Goal: Transaction & Acquisition: Obtain resource

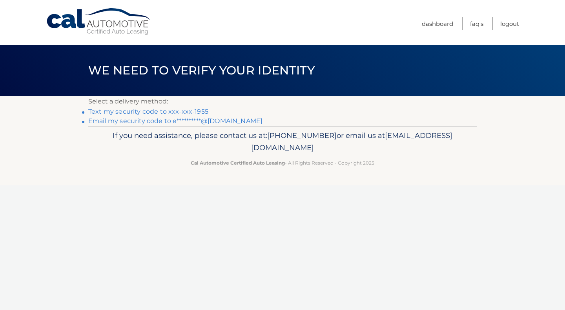
click at [186, 108] on link "Text my security code to xxx-xxx-1955" at bounding box center [148, 111] width 120 height 7
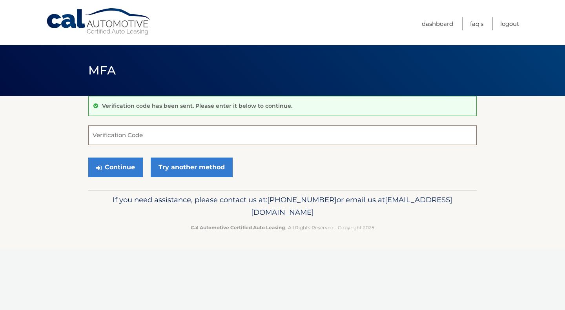
click at [186, 131] on input "Verification Code" at bounding box center [282, 136] width 388 height 20
type input "180584"
click at [120, 164] on button "Continue" at bounding box center [115, 168] width 55 height 20
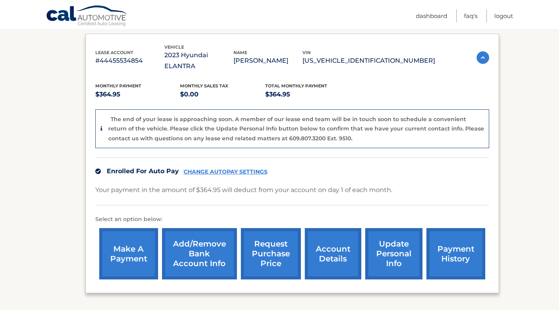
scroll to position [123, 0]
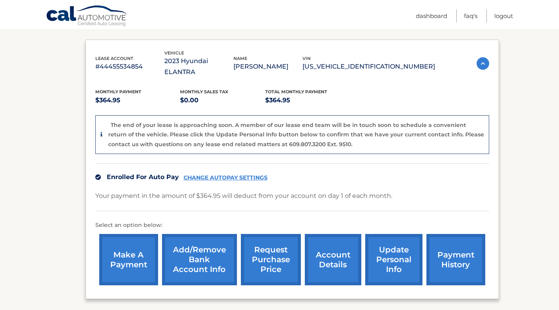
click at [337, 244] on link "account details" at bounding box center [333, 259] width 56 height 51
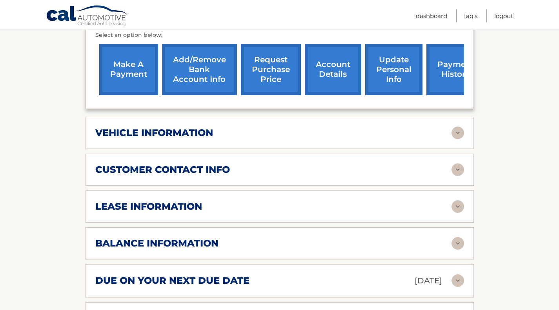
scroll to position [279, 0]
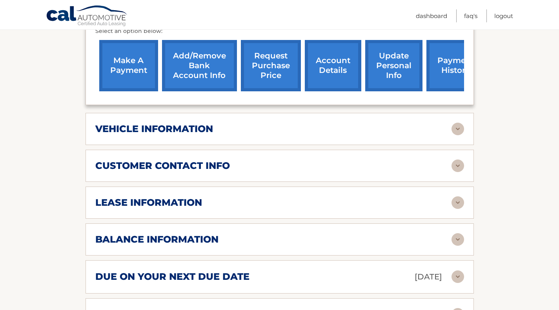
click at [459, 233] on img at bounding box center [458, 239] width 13 height 13
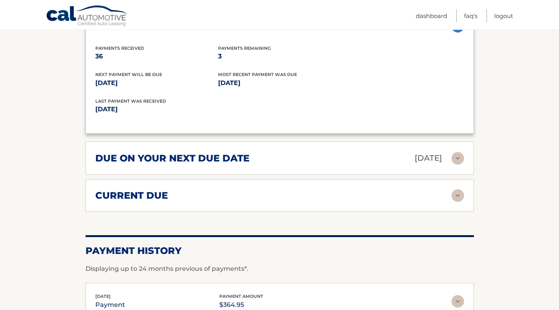
scroll to position [497, 0]
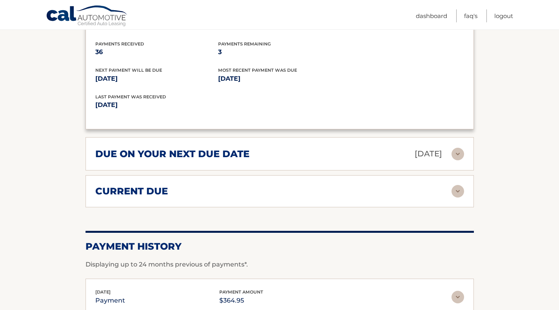
click at [460, 185] on img at bounding box center [458, 191] width 13 height 13
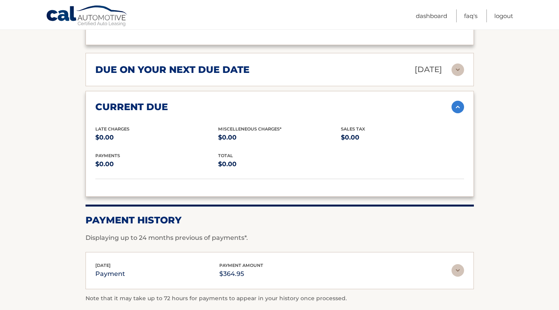
scroll to position [634, 0]
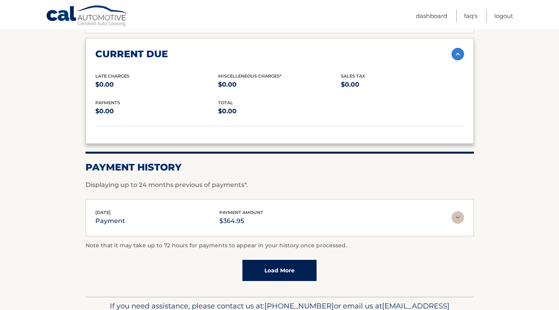
click at [279, 260] on link "Load More" at bounding box center [279, 270] width 74 height 21
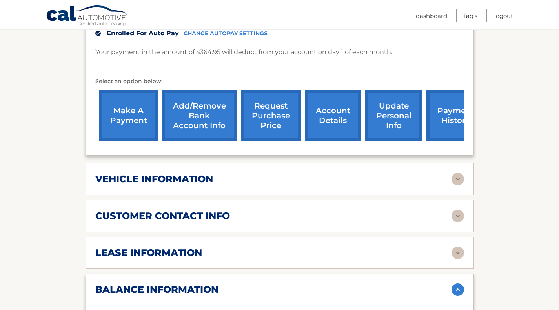
scroll to position [225, 0]
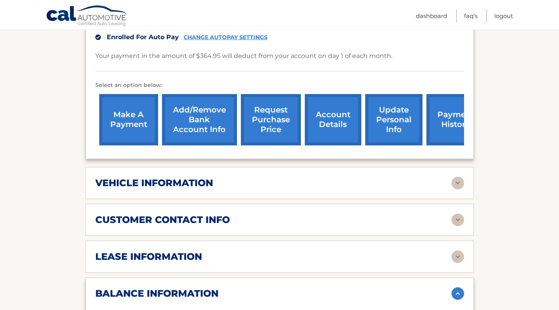
click at [261, 177] on div "vehicle information" at bounding box center [273, 183] width 356 height 12
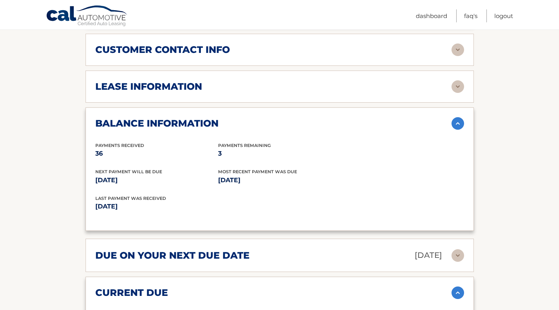
scroll to position [596, 0]
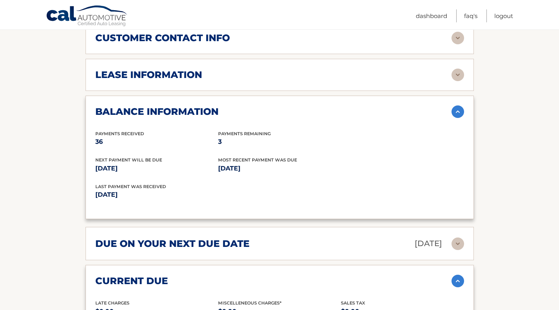
click at [457, 69] on img at bounding box center [458, 75] width 13 height 13
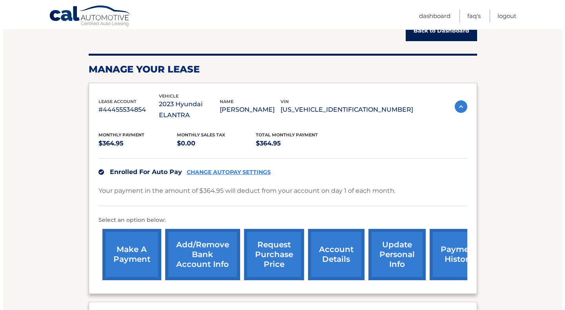
scroll to position [90, 0]
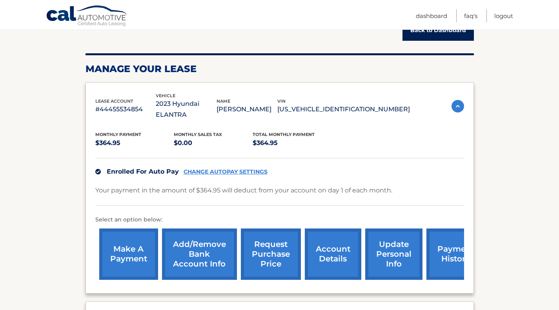
click at [273, 251] on link "request purchase price" at bounding box center [271, 254] width 60 height 51
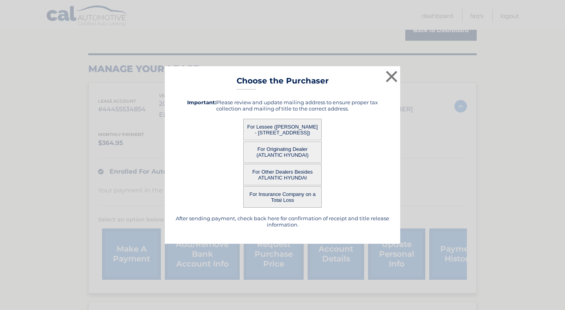
click at [281, 126] on button "For Lessee (EDWARD MILLER - 149 Amsterdam Ave, , Passaic, NJ 07055)" at bounding box center [282, 130] width 78 height 22
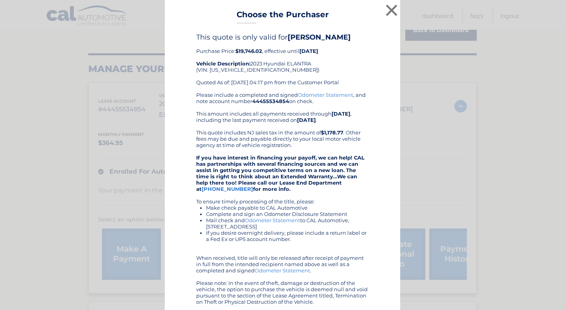
click at [266, 128] on div "Please include a completed and signed Odometer Statement , and note account num…" at bounding box center [282, 198] width 173 height 213
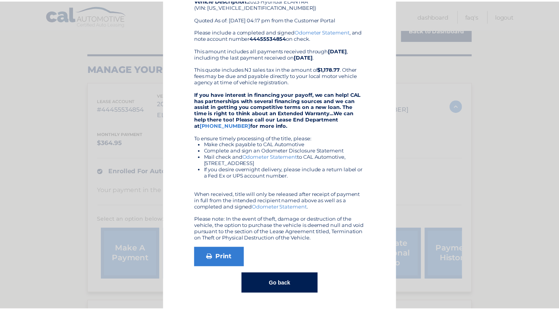
scroll to position [0, 0]
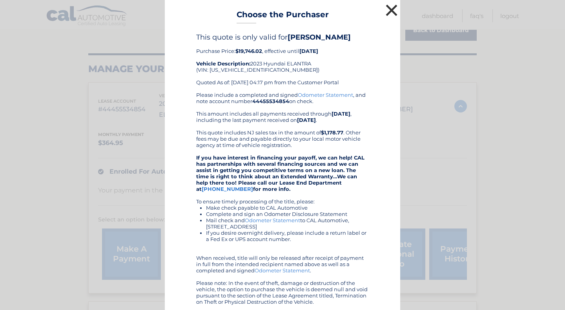
click at [389, 9] on button "×" at bounding box center [392, 10] width 16 height 16
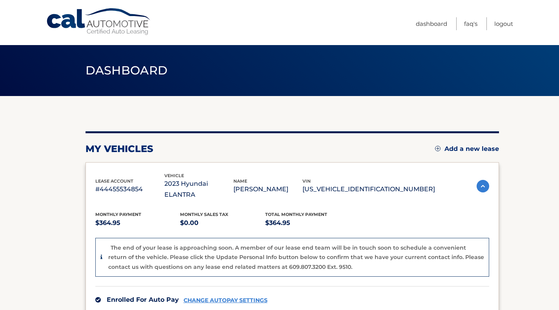
drag, startPoint x: 558, startPoint y: 47, endPoint x: 559, endPoint y: 114, distance: 67.5
click at [559, 114] on html "Cal Automotive Menu Dashboard FAQ's Logout" at bounding box center [279, 155] width 559 height 310
click at [510, 128] on section "my vehicles Add a new lease lease account #44455534854 vehicle 2023 Hyundai ELA…" at bounding box center [279, 271] width 559 height 350
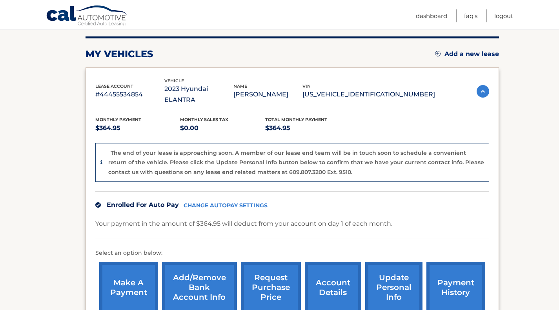
scroll to position [109, 0]
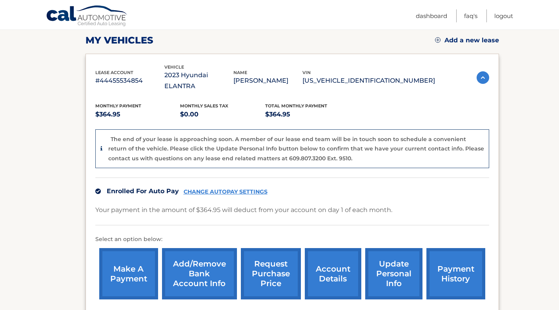
click at [328, 257] on link "account details" at bounding box center [333, 273] width 56 height 51
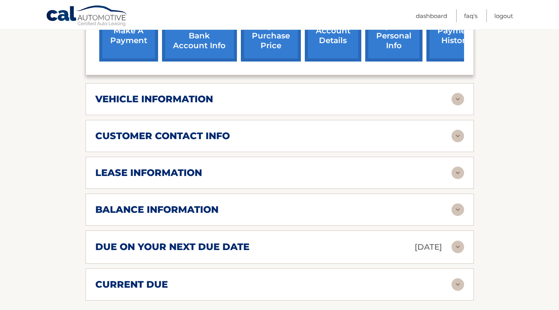
scroll to position [310, 0]
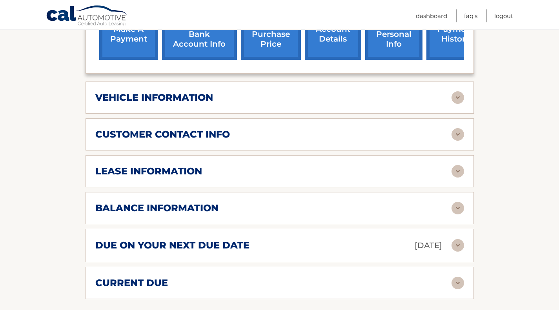
click at [459, 202] on img at bounding box center [458, 208] width 13 height 13
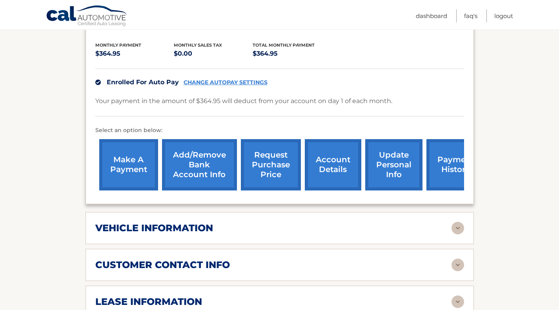
scroll to position [134, 0]
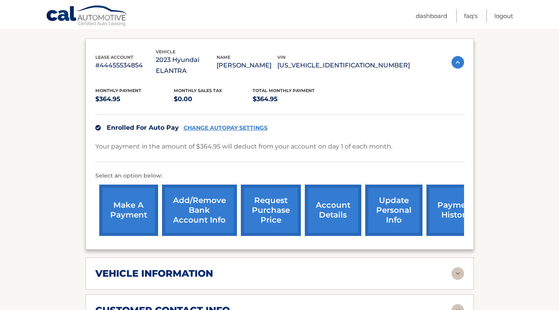
click at [333, 196] on link "account details" at bounding box center [333, 210] width 56 height 51
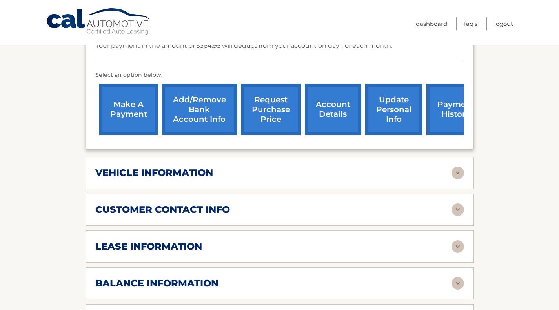
scroll to position [237, 0]
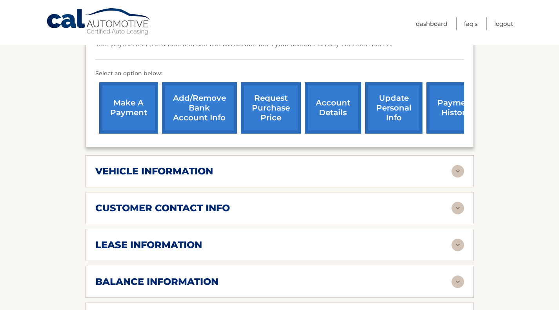
click at [456, 165] on img at bounding box center [458, 171] width 13 height 13
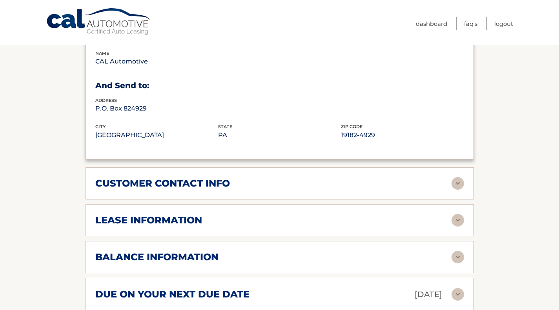
scroll to position [450, 0]
click at [457, 178] on img at bounding box center [458, 184] width 13 height 13
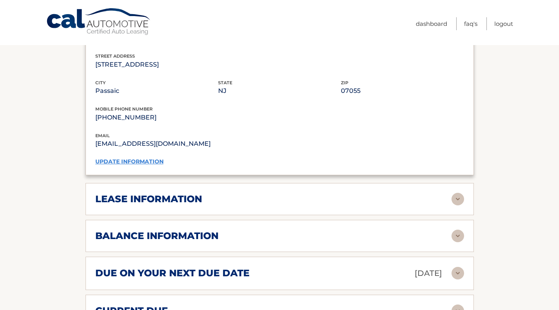
click at [456, 193] on img at bounding box center [458, 199] width 13 height 13
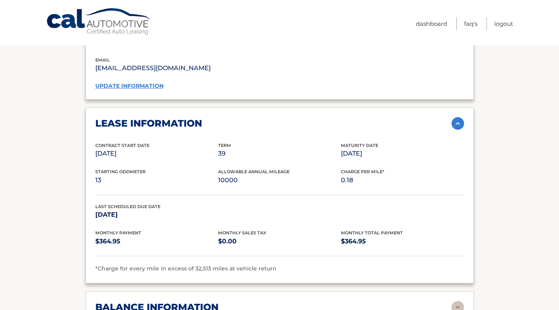
scroll to position [702, 0]
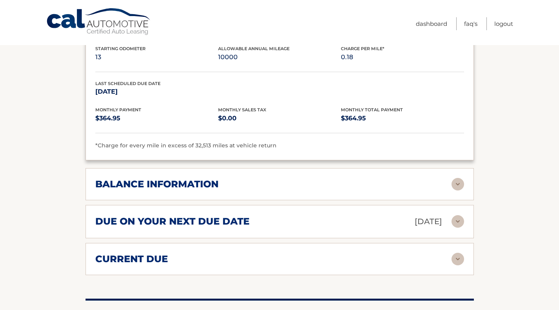
scroll to position [825, 0]
click at [457, 178] on img at bounding box center [458, 184] width 13 height 13
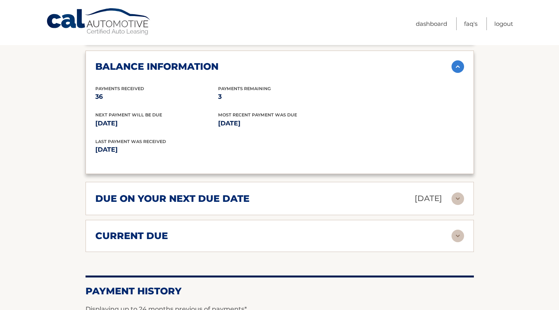
scroll to position [944, 0]
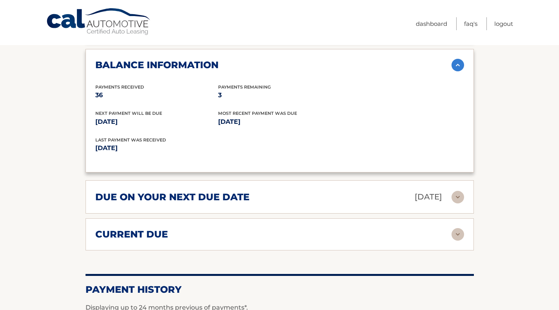
click at [457, 191] on img at bounding box center [458, 197] width 13 height 13
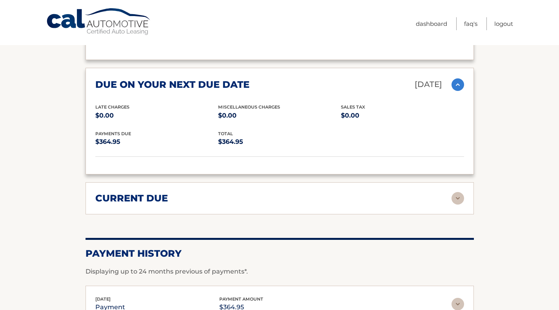
scroll to position [1058, 0]
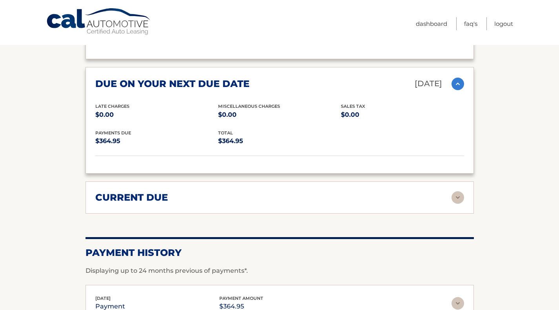
click at [457, 191] on img at bounding box center [458, 197] width 13 height 13
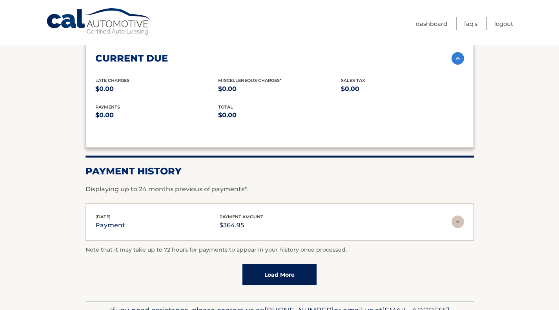
scroll to position [1202, 0]
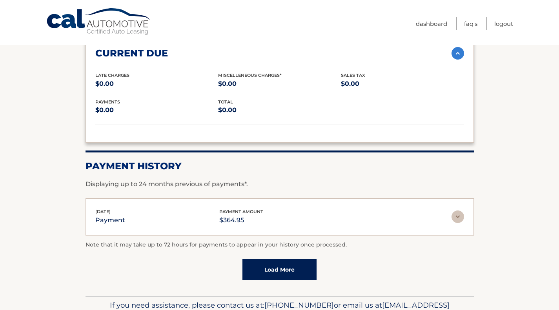
click at [297, 259] on link "Load More" at bounding box center [279, 269] width 74 height 21
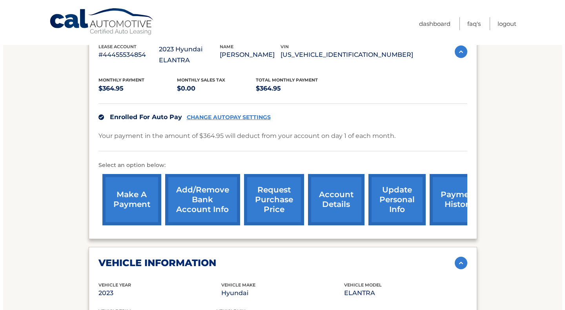
scroll to position [144, 0]
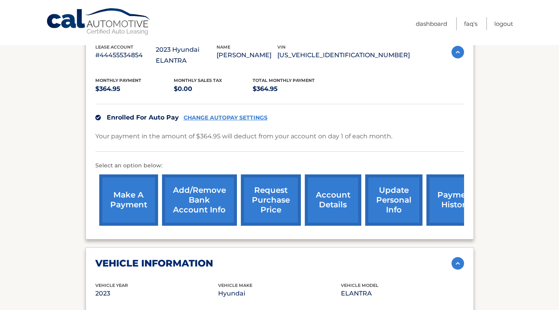
click at [273, 188] on link "request purchase price" at bounding box center [271, 200] width 60 height 51
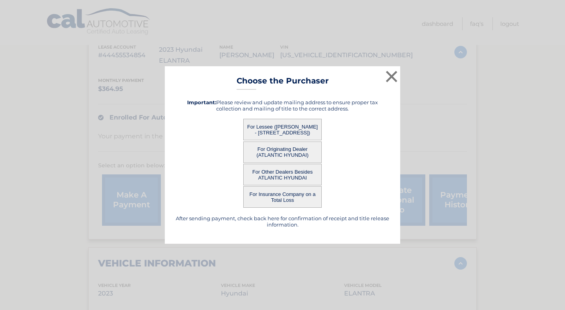
click at [293, 131] on button "For Lessee (EDWARD MILLER - 149 Amsterdam Ave, , Passaic, NJ 07055)" at bounding box center [282, 130] width 78 height 22
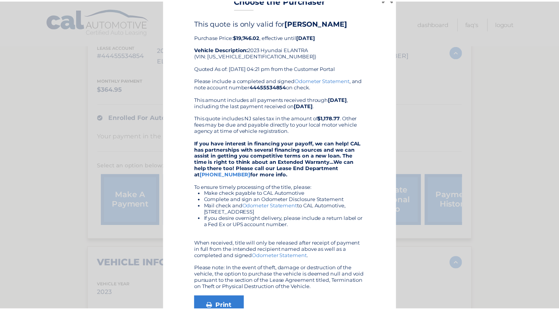
scroll to position [0, 0]
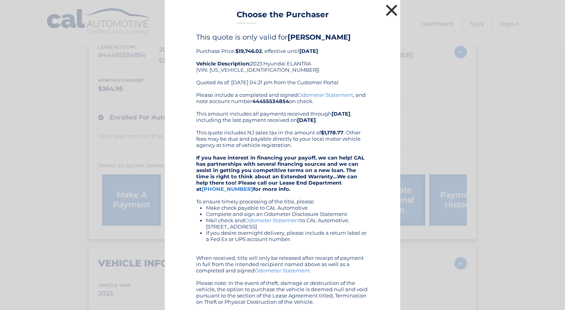
click at [388, 16] on button "×" at bounding box center [392, 10] width 16 height 16
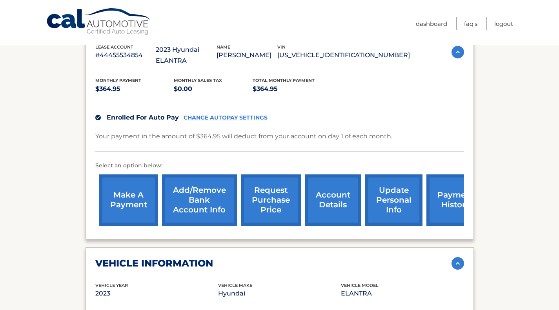
click at [196, 193] on link "Add/Remove bank account info" at bounding box center [199, 200] width 75 height 51
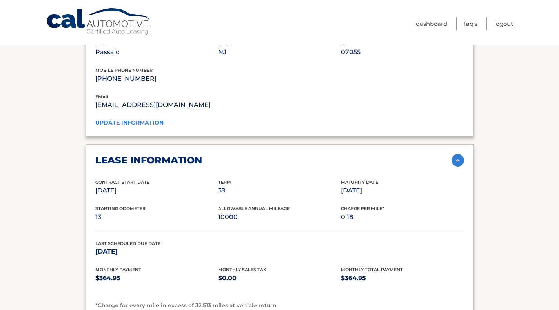
scroll to position [718, 0]
